Goal: Information Seeking & Learning: Understand process/instructions

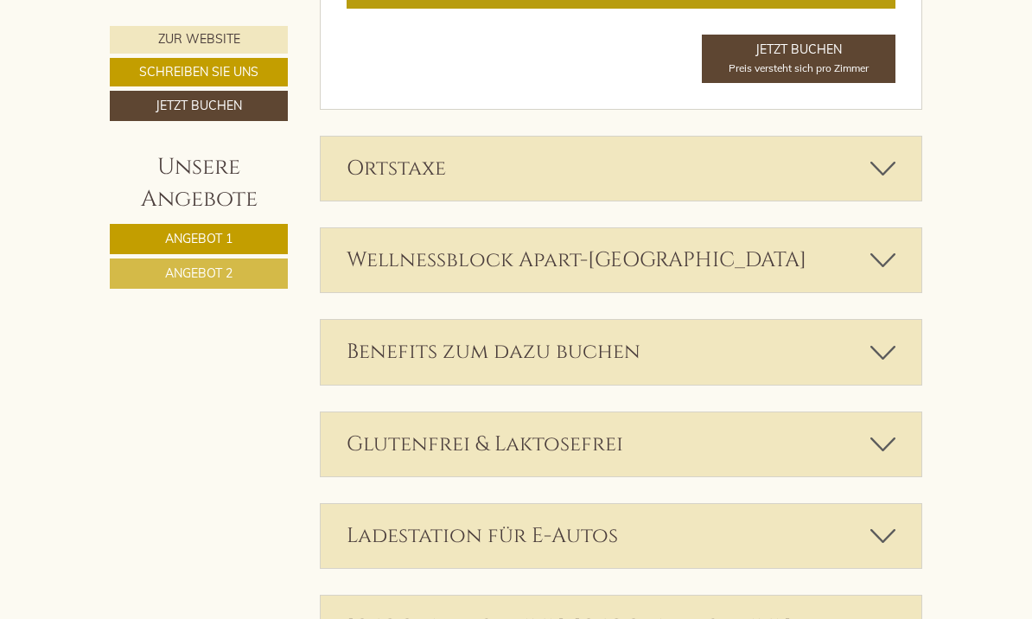
scroll to position [2509, 0]
click at [824, 147] on div "Ortstaxe" at bounding box center [622, 169] width 602 height 64
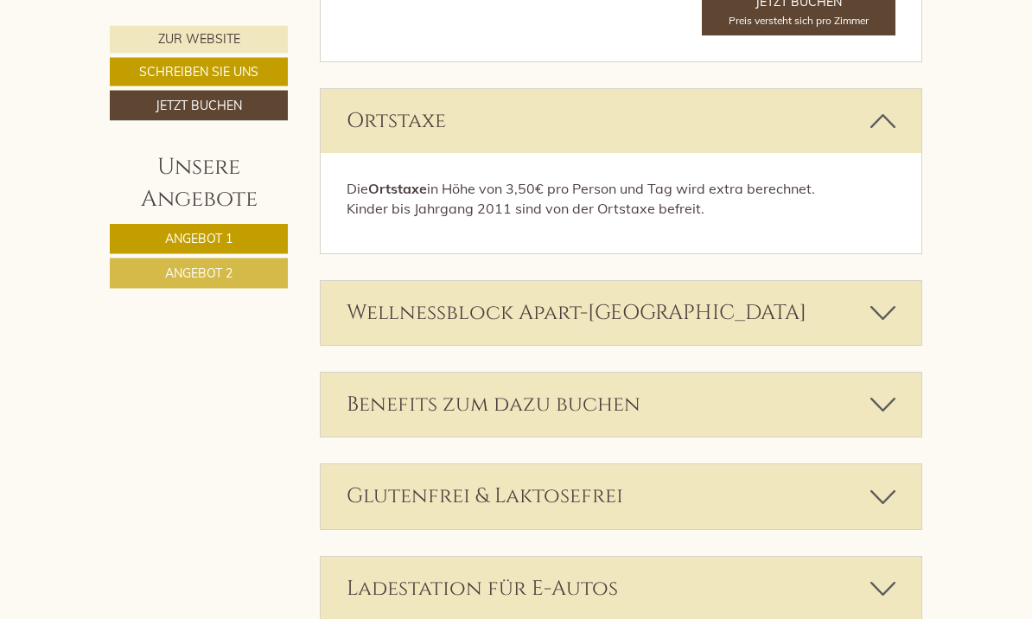
scroll to position [2556, 0]
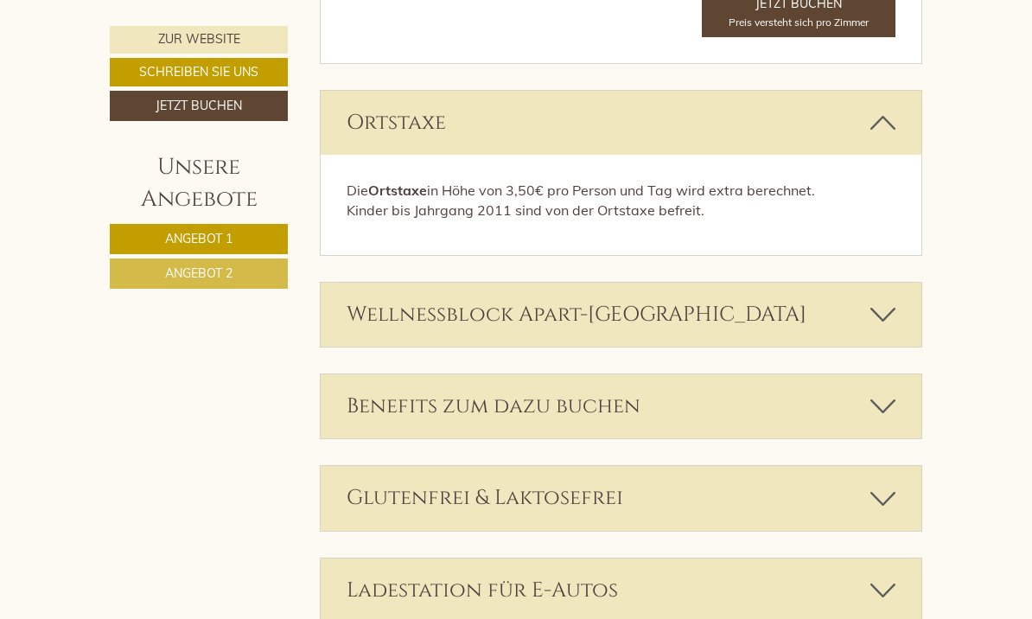
click at [817, 283] on div "Wellnessblock Apart-[GEOGRAPHIC_DATA]" at bounding box center [622, 315] width 602 height 64
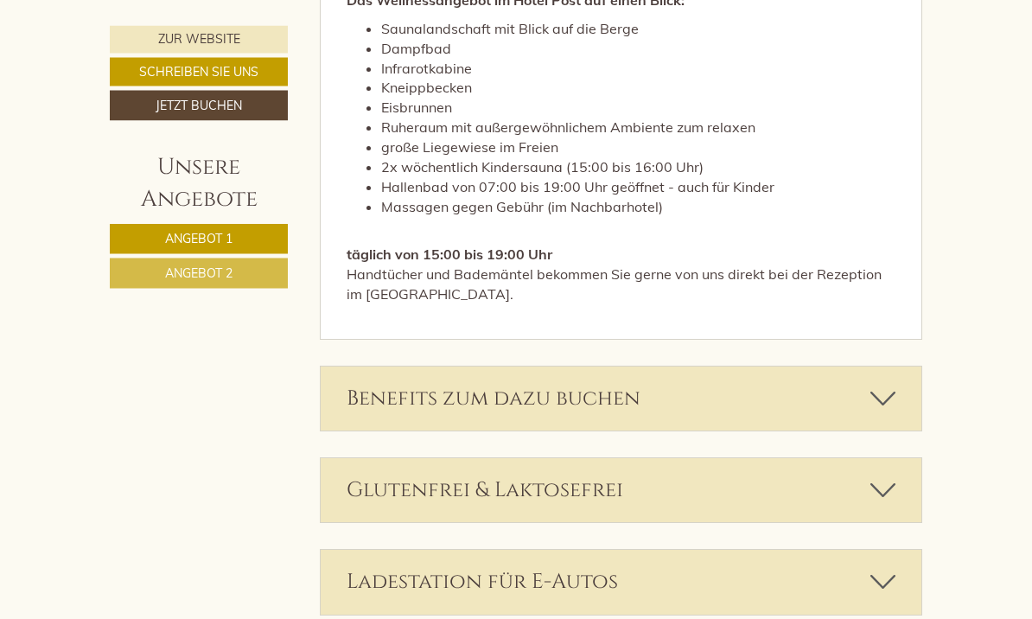
scroll to position [3419, 0]
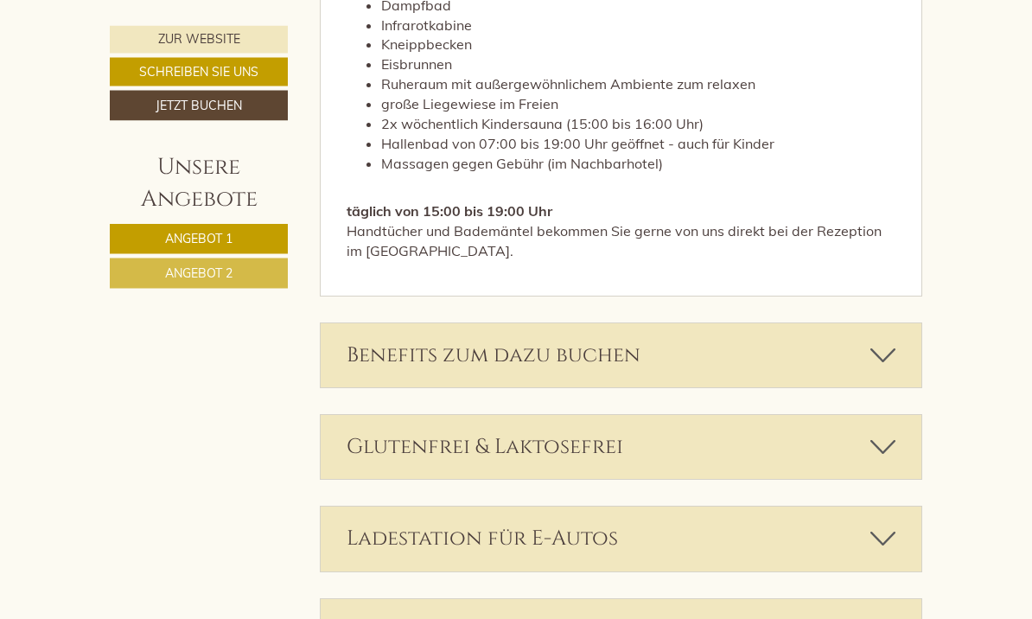
click at [817, 324] on div "Benefits zum dazu buchen" at bounding box center [622, 356] width 602 height 64
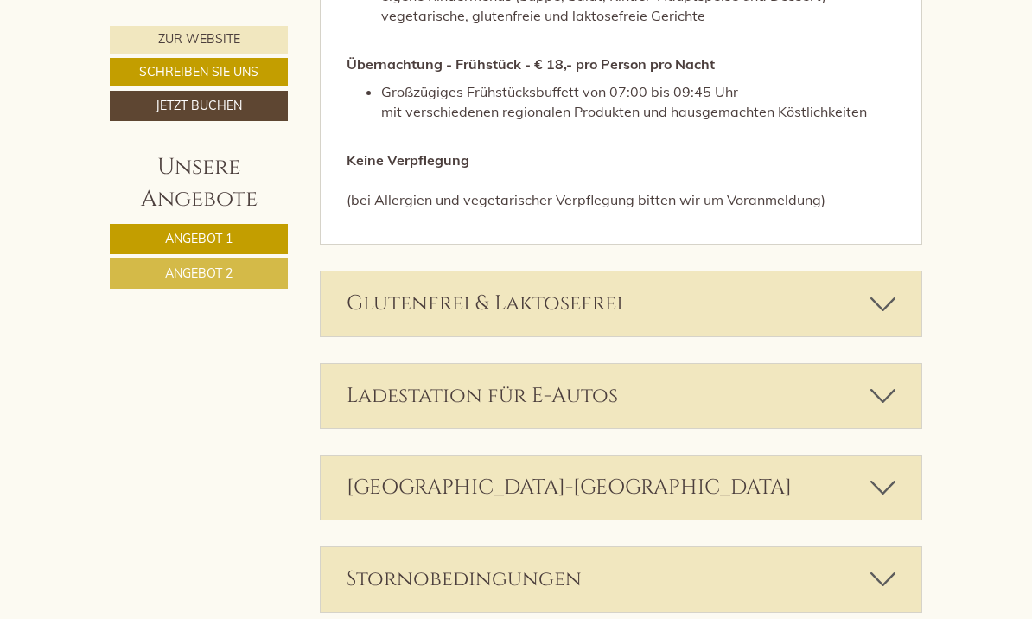
scroll to position [4547, 0]
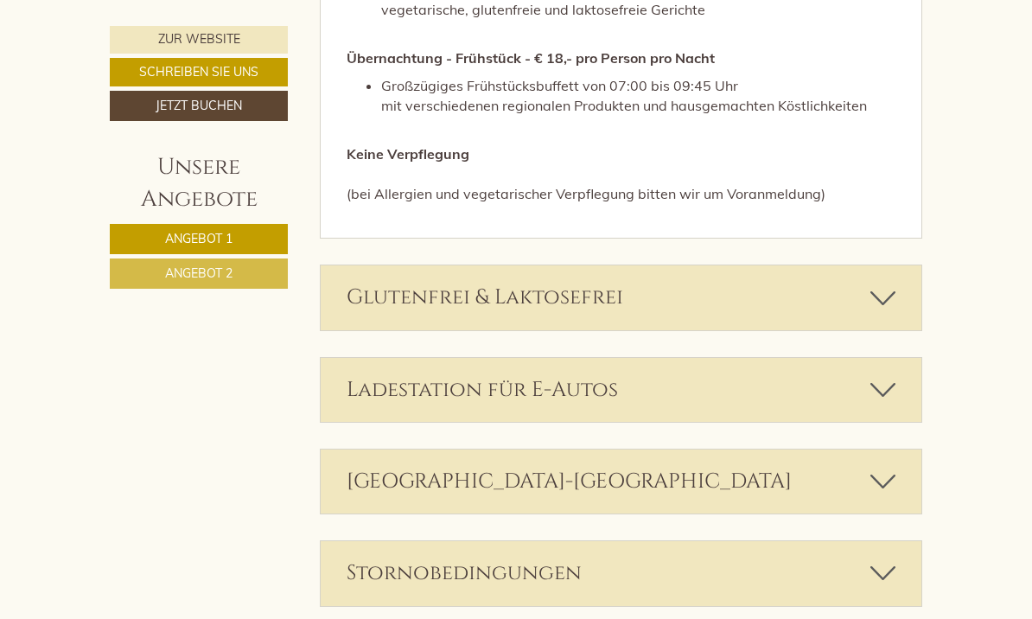
click at [827, 450] on div "Parkplatz Apart-Pension Arina" at bounding box center [622, 482] width 602 height 64
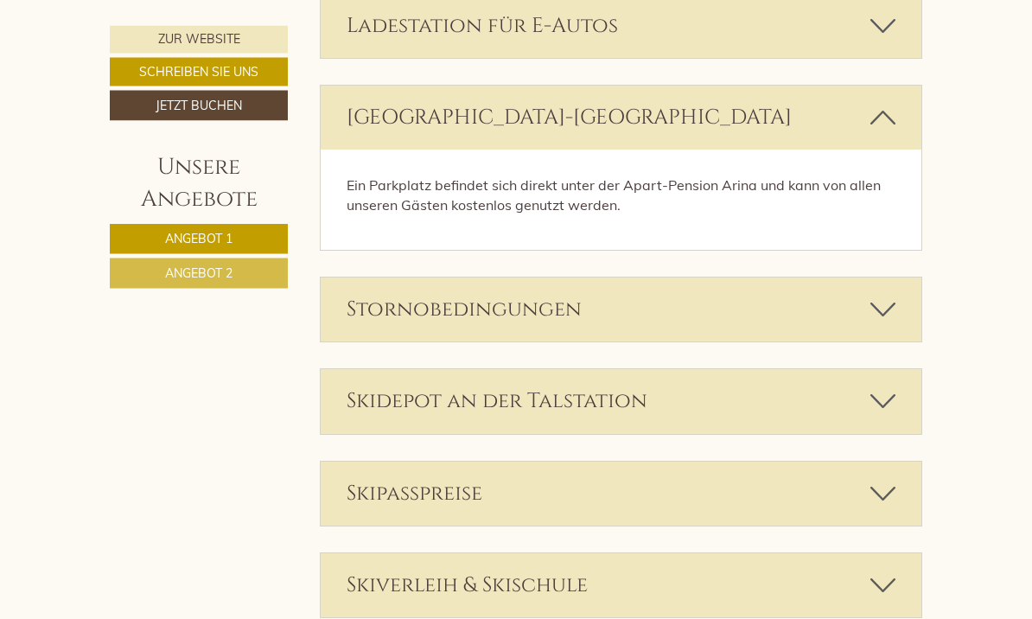
scroll to position [4922, 0]
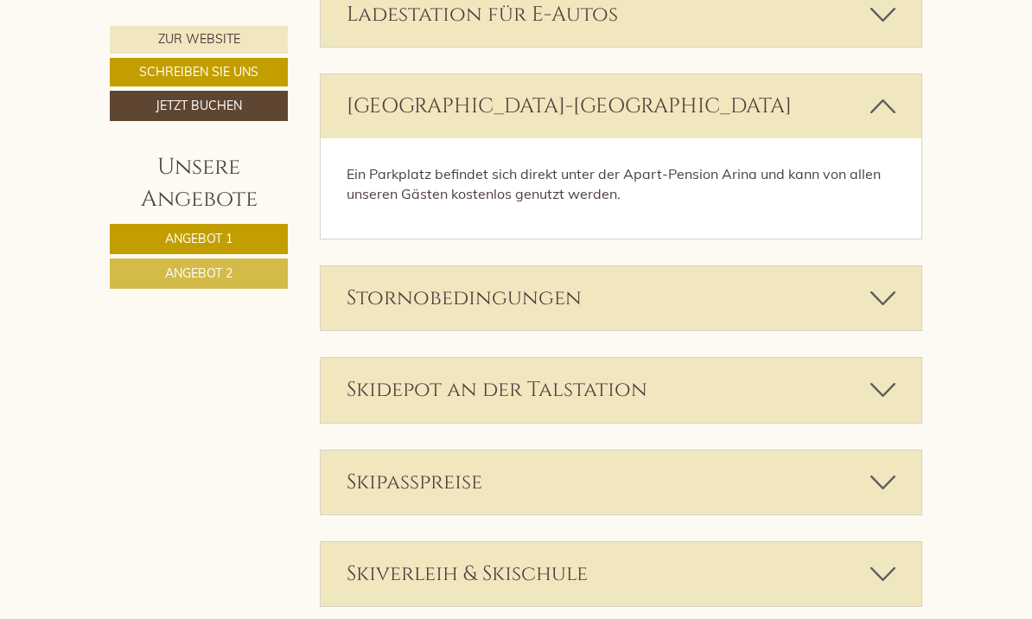
click at [826, 358] on div "Skidepot an der Talstation" at bounding box center [622, 390] width 602 height 64
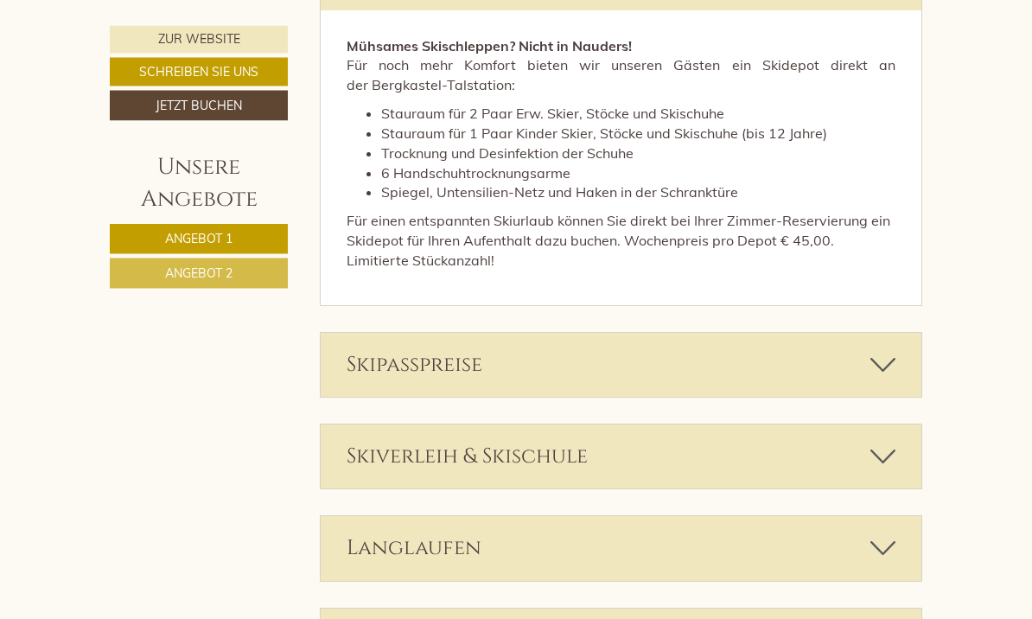
scroll to position [5335, 0]
click at [831, 333] on div "Skipasspreise" at bounding box center [622, 365] width 602 height 64
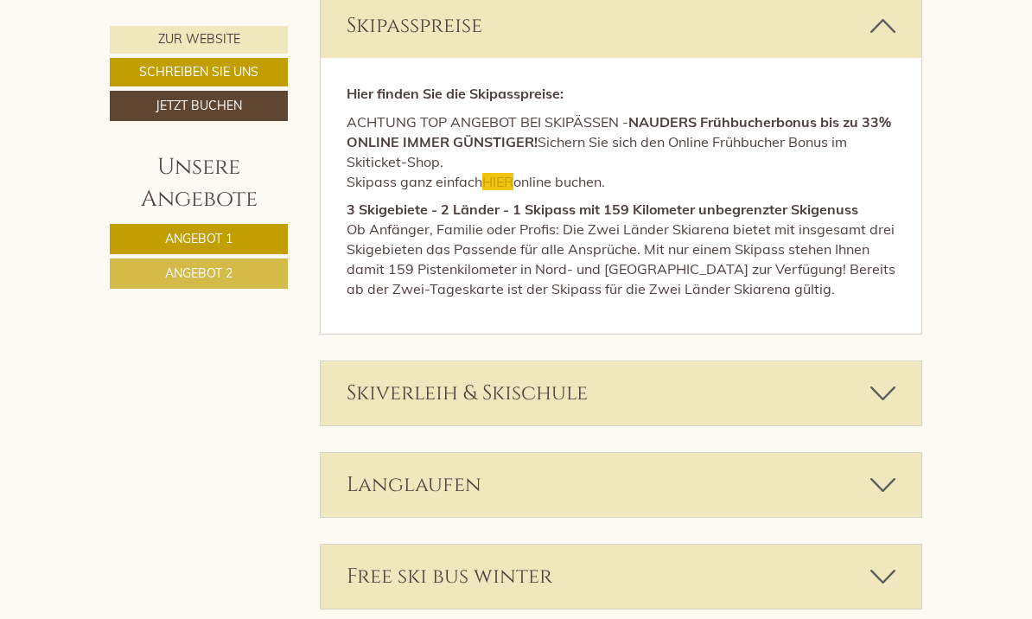
scroll to position [5676, 0]
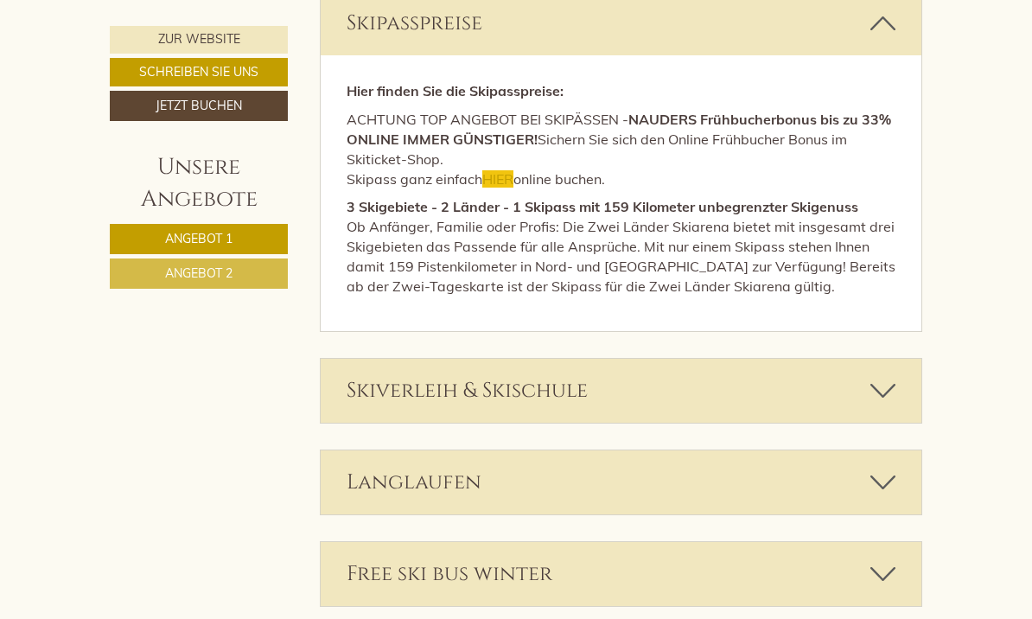
click at [876, 376] on icon at bounding box center [883, 390] width 25 height 29
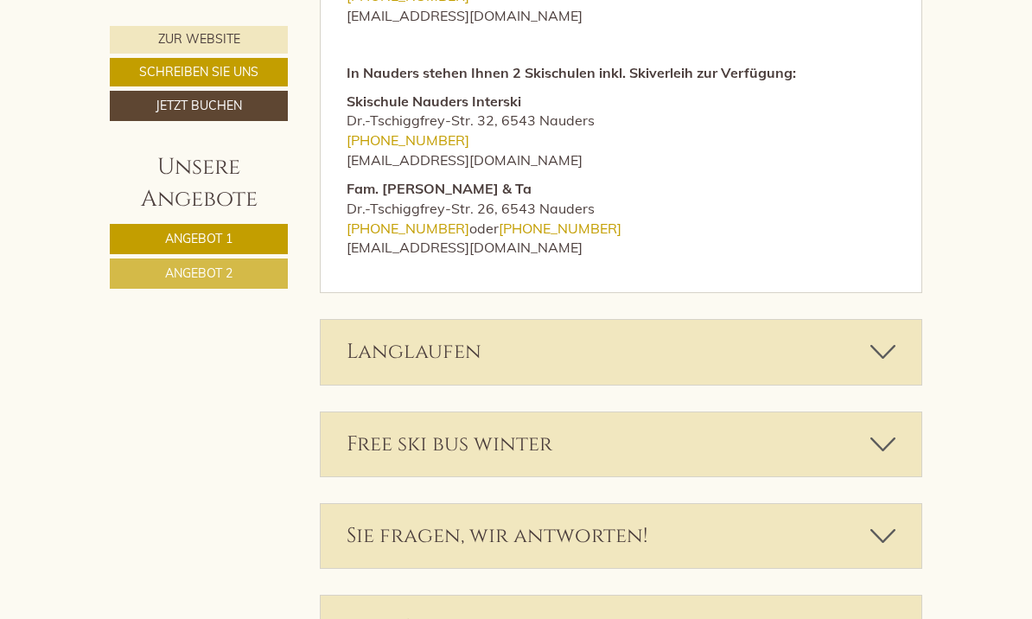
scroll to position [6537, 0]
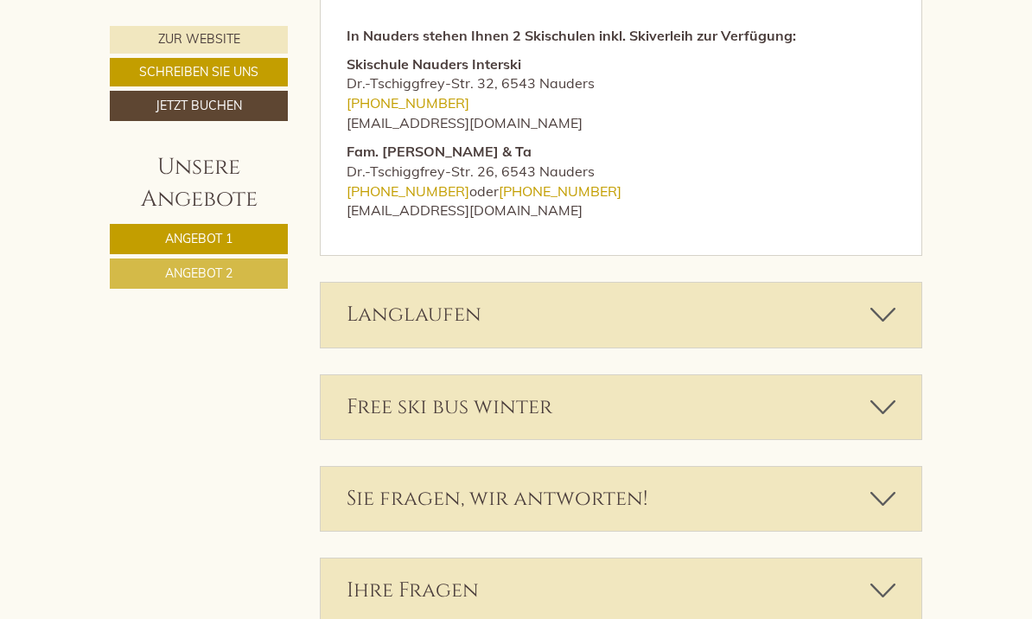
click at [865, 375] on div "Free ski bus winter" at bounding box center [622, 407] width 602 height 64
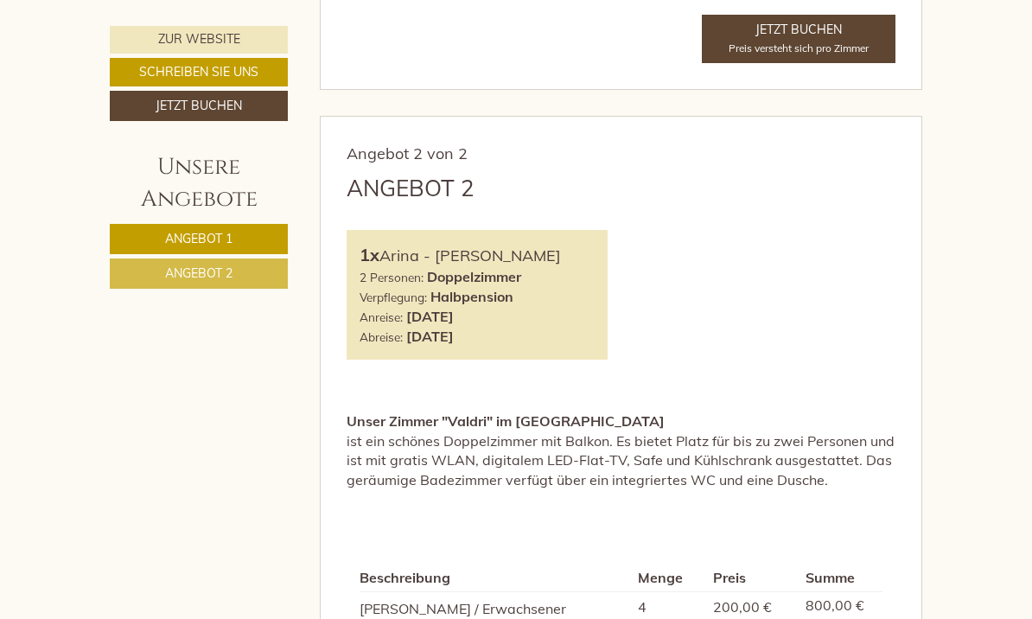
scroll to position [1759, 0]
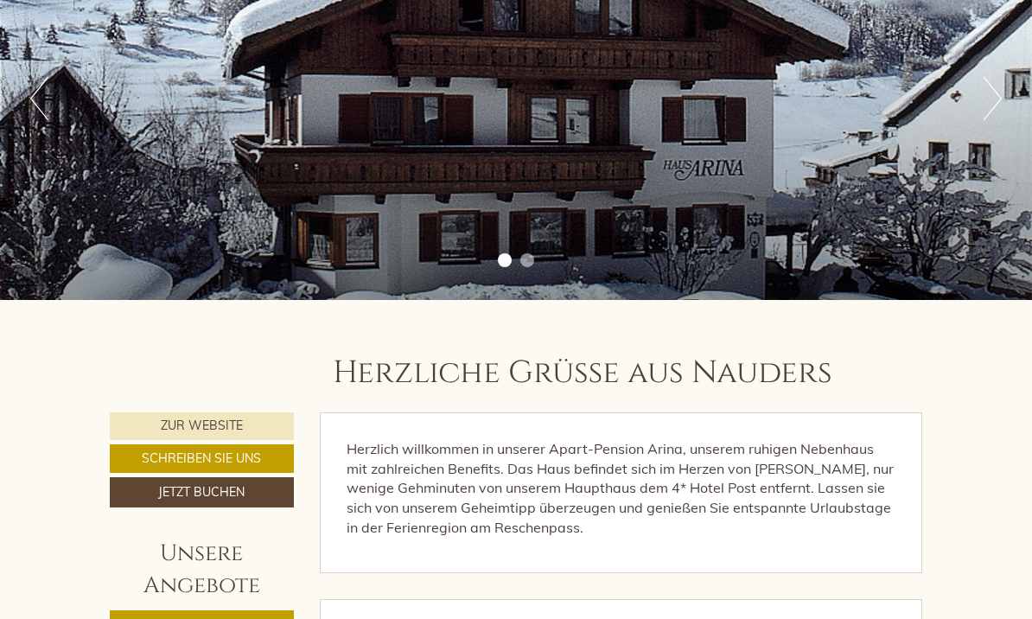
scroll to position [233, 0]
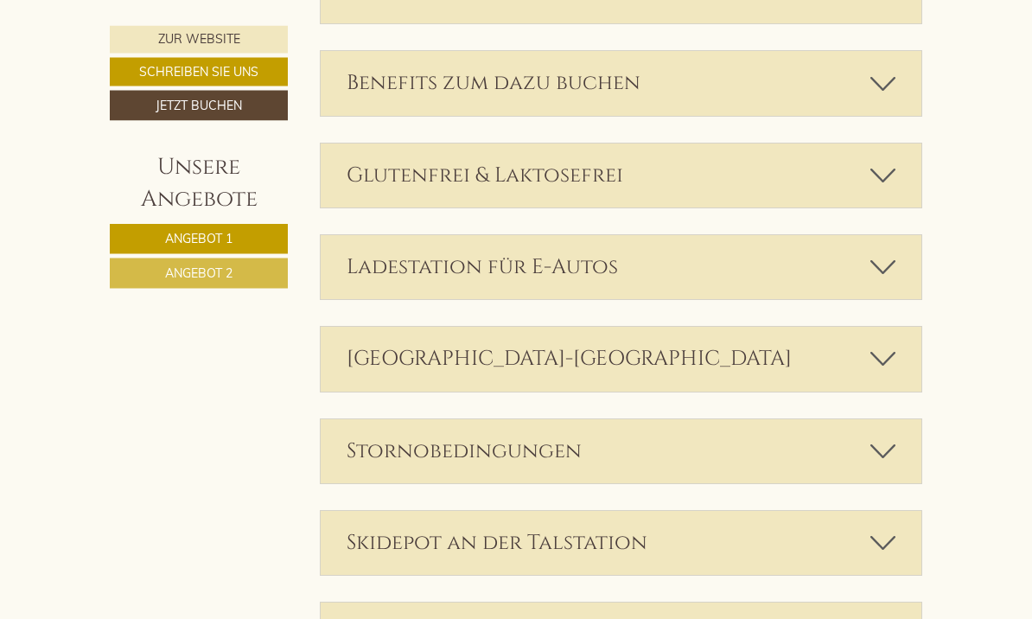
scroll to position [2780, 0]
click at [793, 518] on div "Skidepot an der Talstation" at bounding box center [622, 542] width 602 height 64
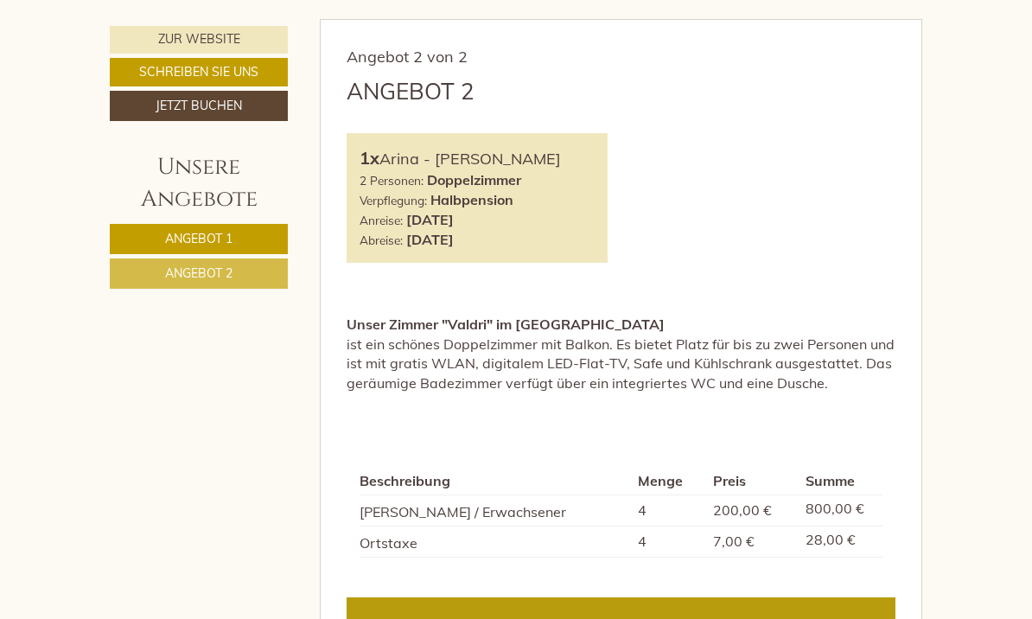
scroll to position [1856, 0]
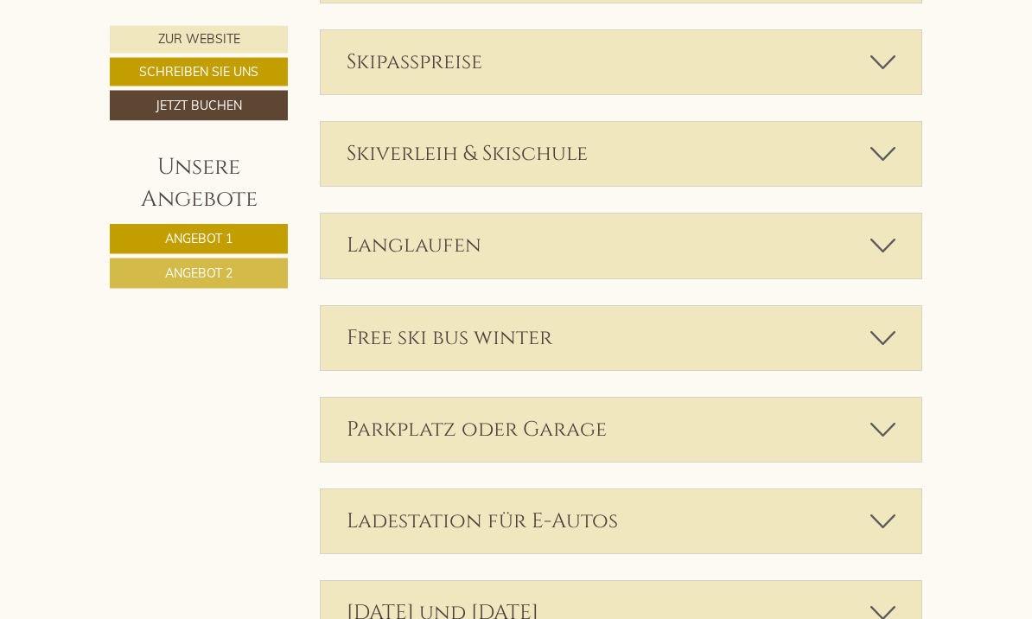
scroll to position [3560, 0]
click at [383, 397] on div "Parkplatz oder Garage" at bounding box center [622, 429] width 602 height 64
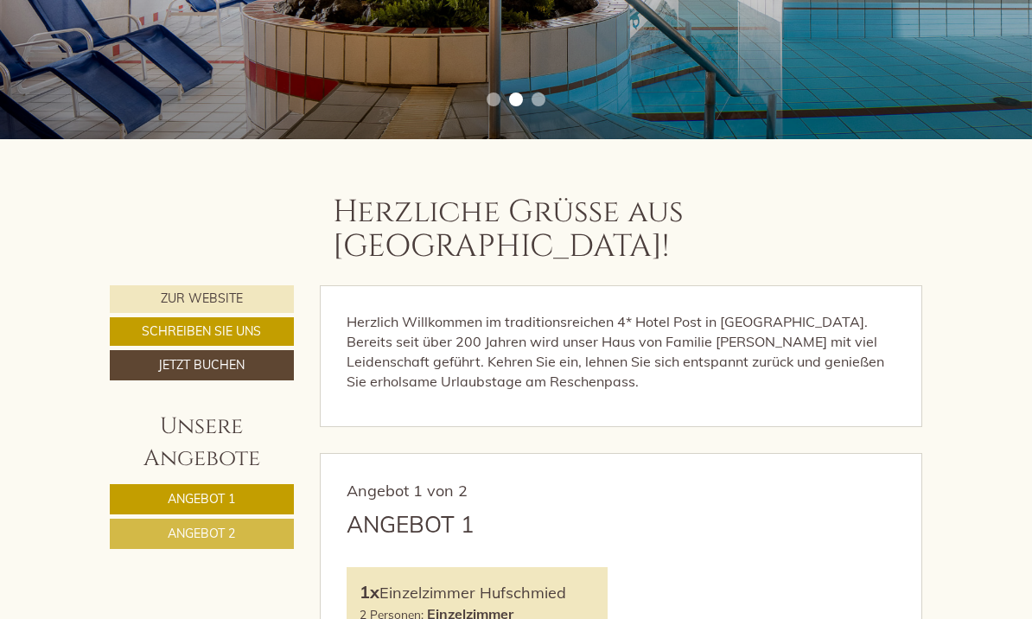
scroll to position [394, 0]
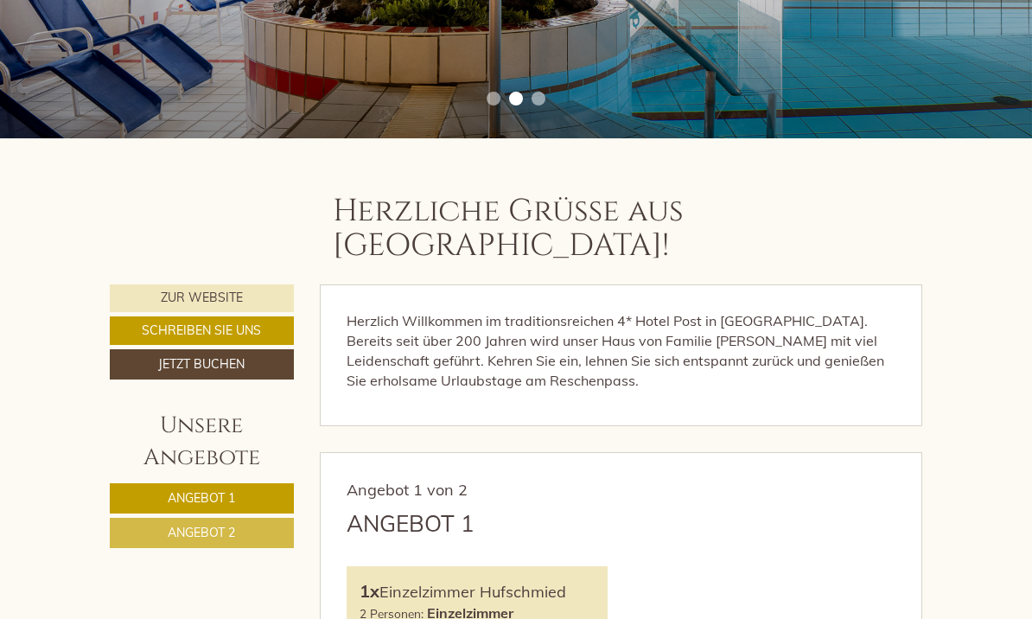
click at [208, 284] on link "Zur Website" at bounding box center [202, 298] width 184 height 28
